Goal: Task Accomplishment & Management: Use online tool/utility

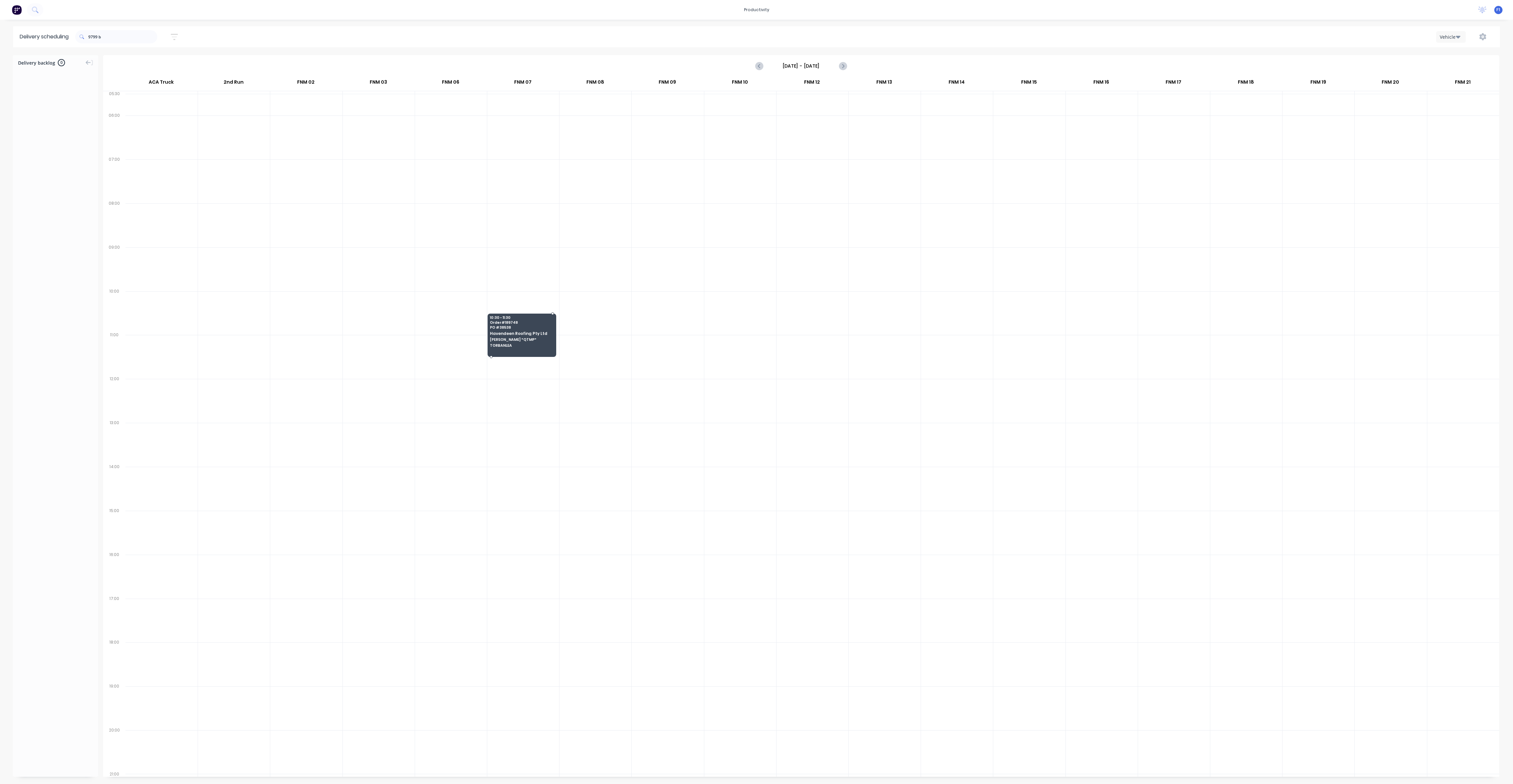
scroll to position [0, 0]
click at [634, 594] on div at bounding box center [801, 427] width 1396 height 701
drag, startPoint x: 629, startPoint y: 590, endPoint x: 494, endPoint y: 452, distance: 193.1
click at [494, 452] on div at bounding box center [801, 427] width 1396 height 701
click at [494, 452] on div at bounding box center [801, 427] width 1396 height 701
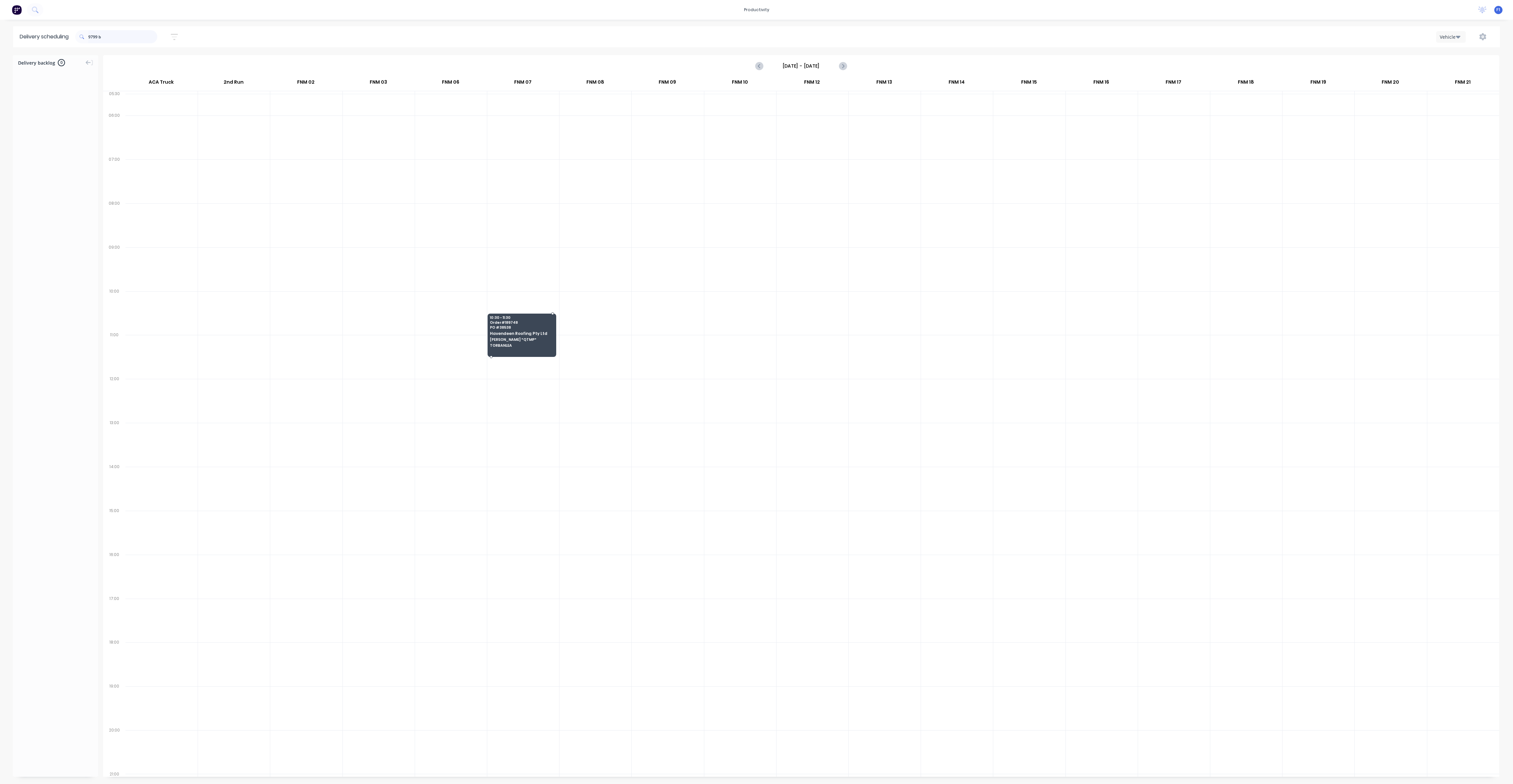
click at [121, 39] on input "9799 b" at bounding box center [122, 36] width 69 height 13
drag, startPoint x: 115, startPoint y: 38, endPoint x: 70, endPoint y: 33, distance: 45.3
click at [70, 33] on header "Delivery scheduling 9799 b Sort by Most recent Created date Required date Order…" at bounding box center [756, 37] width 1486 height 21
drag, startPoint x: 219, startPoint y: 143, endPoint x: 248, endPoint y: 219, distance: 81.3
click at [248, 219] on div at bounding box center [801, 427] width 1396 height 701
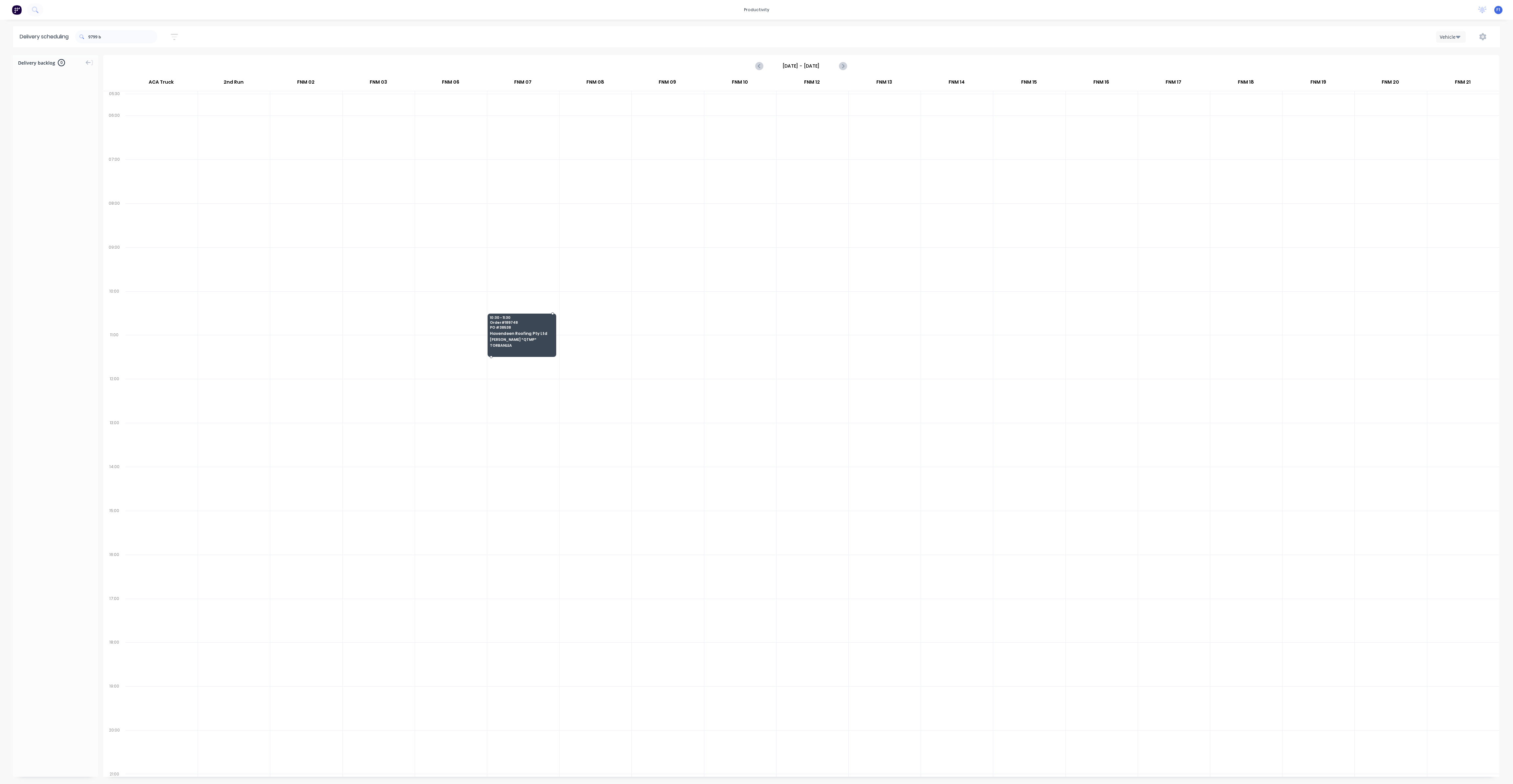
drag, startPoint x: 253, startPoint y: 214, endPoint x: 257, endPoint y: 180, distance: 34.2
click at [257, 180] on div at bounding box center [801, 427] width 1396 height 701
click at [516, 326] on div at bounding box center [801, 427] width 1396 height 701
type input "[DATE] - [DATE]"
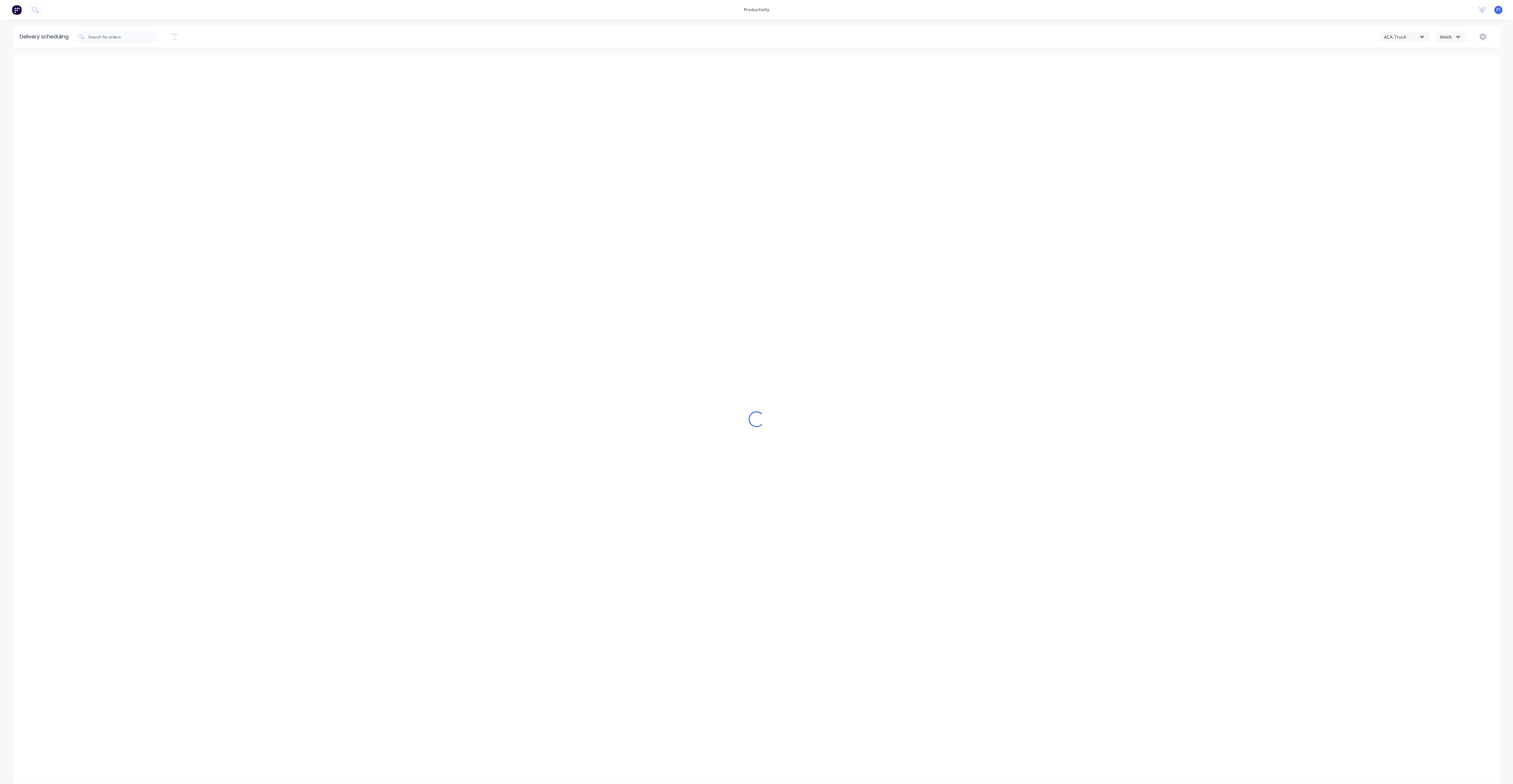
click at [1447, 31] on div "ACA Truck Week" at bounding box center [1137, 36] width 713 height 12
click at [1448, 36] on div "Week" at bounding box center [1449, 36] width 19 height 7
click at [1448, 67] on div "Vehicle" at bounding box center [1469, 67] width 65 height 13
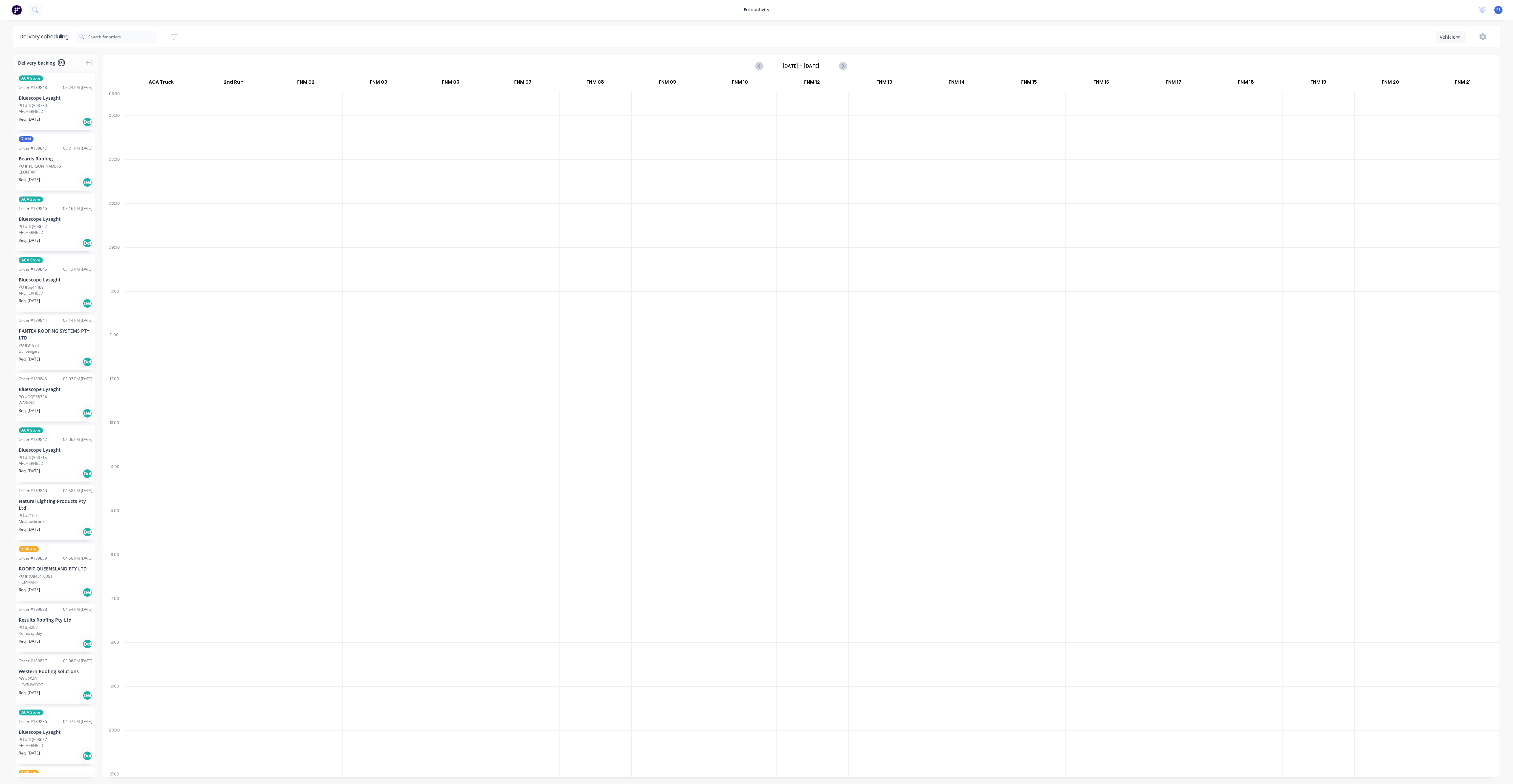
click at [809, 68] on input "Sunday - 10/08/25" at bounding box center [800, 66] width 65 height 10
click at [844, 126] on div "15" at bounding box center [843, 124] width 10 height 10
type input "[DATE] - [DATE]"
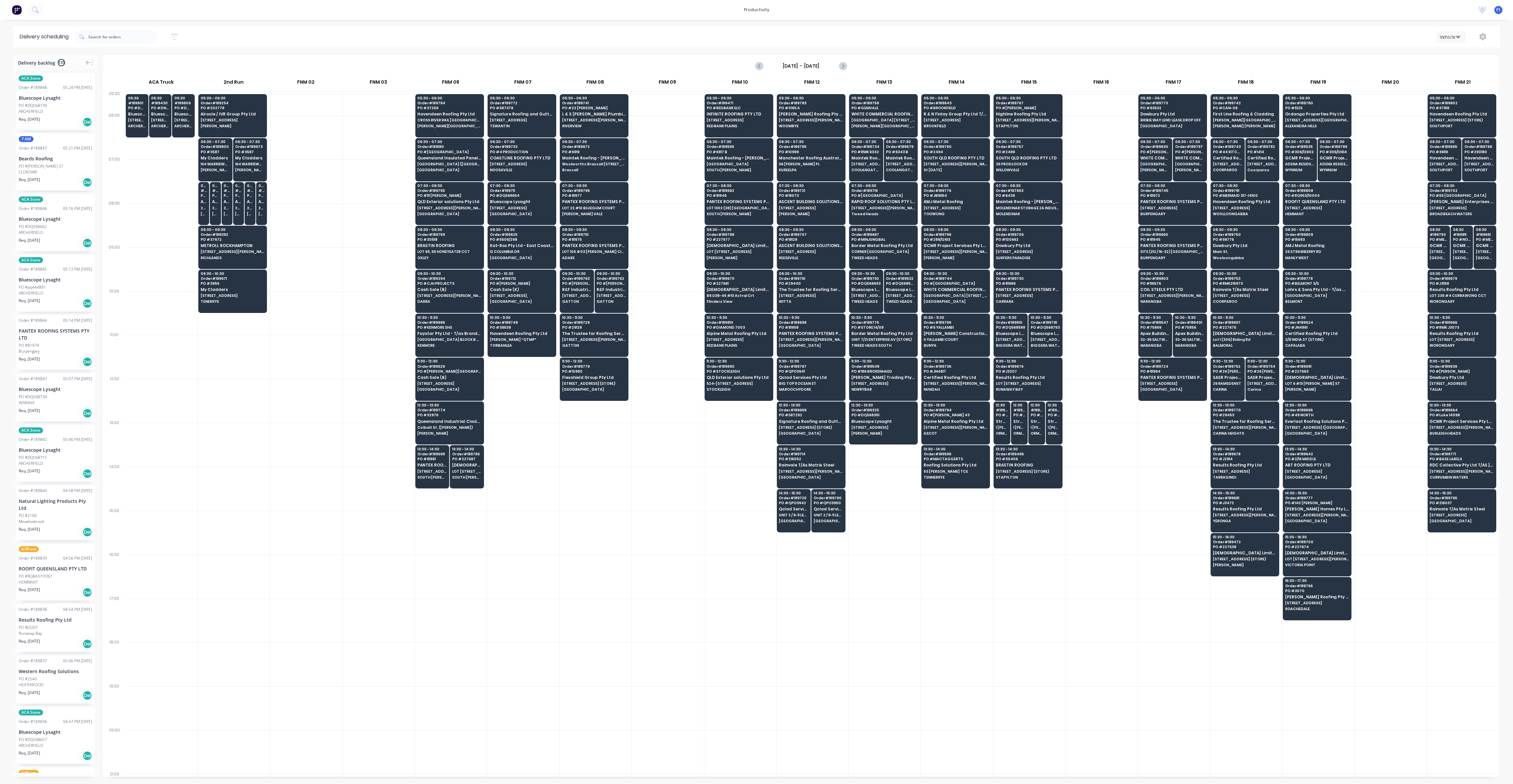
click at [370, 185] on div at bounding box center [378, 181] width 72 height 44
click at [119, 36] on input "text" at bounding box center [122, 36] width 69 height 13
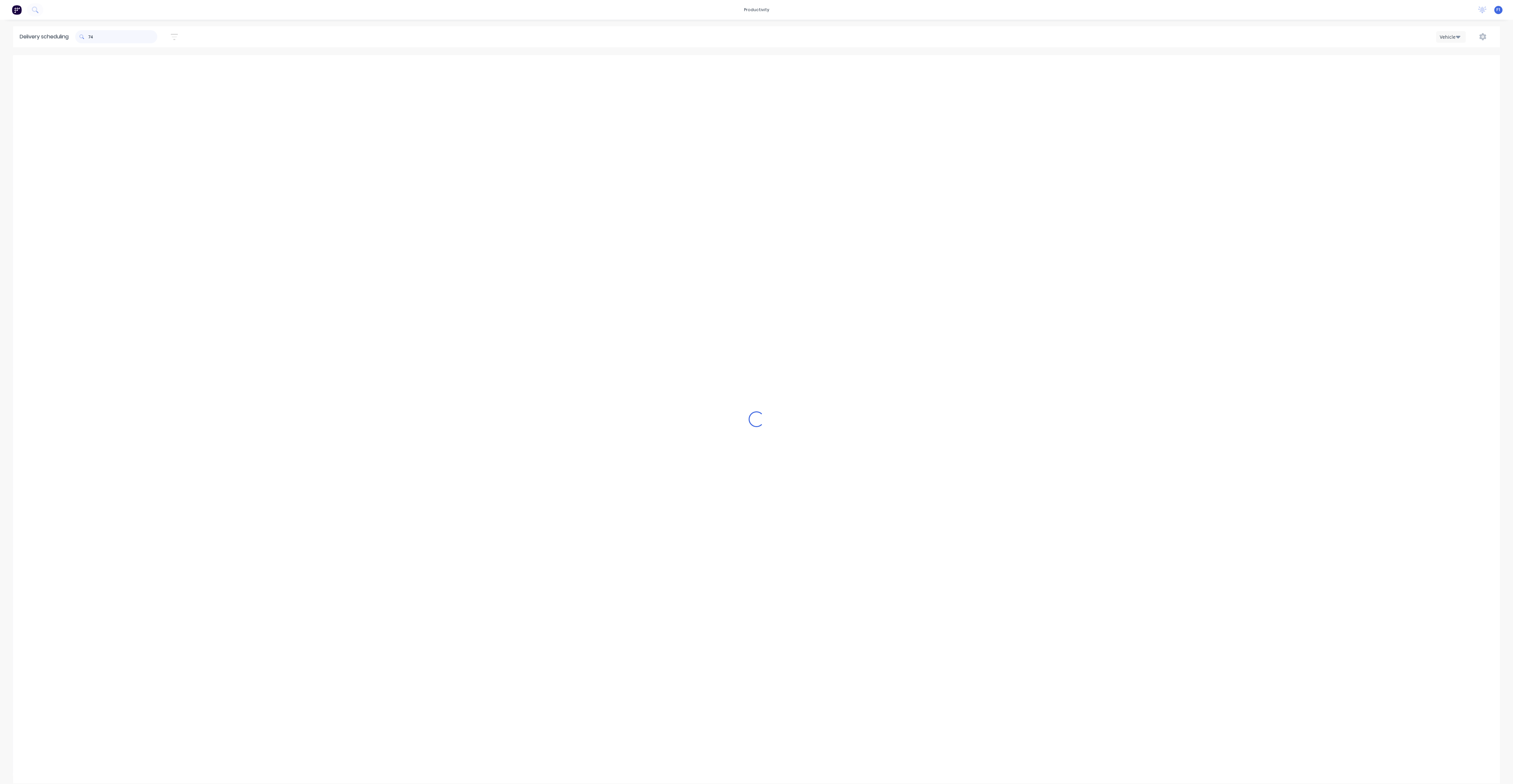
type input "7"
type input "763"
